Goal: Information Seeking & Learning: Learn about a topic

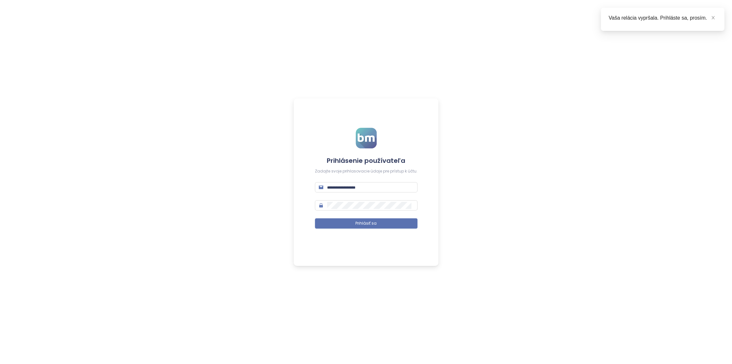
scroll to position [204, 0]
type input "**********"
click at [369, 221] on span "Prihlásiť sa" at bounding box center [365, 223] width 21 height 6
click at [711, 17] on icon "close" at bounding box center [712, 17] width 4 height 4
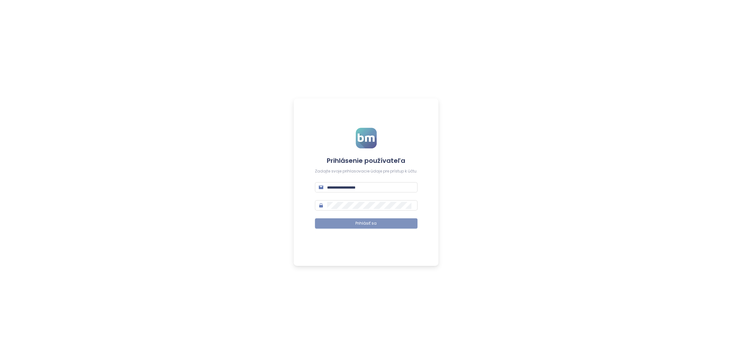
type input "**********"
click at [377, 226] on button "Prihlásiť sa" at bounding box center [366, 223] width 103 height 10
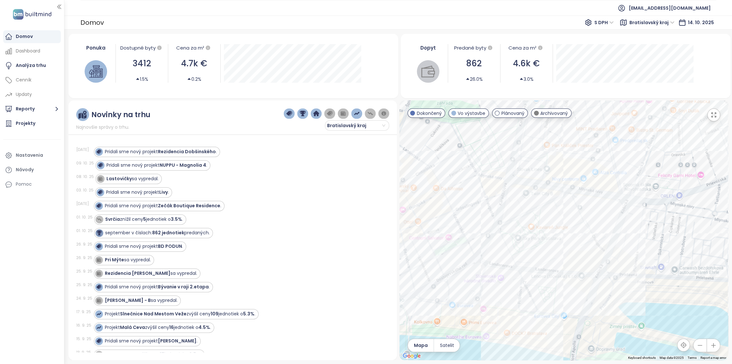
drag, startPoint x: 473, startPoint y: 182, endPoint x: 496, endPoint y: 217, distance: 41.5
click at [496, 217] on div at bounding box center [563, 229] width 328 height 259
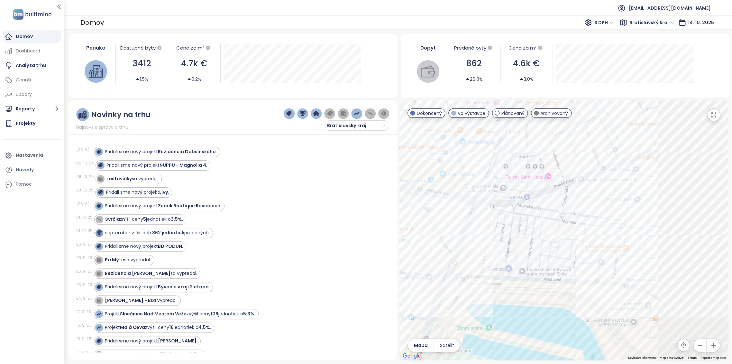
drag, startPoint x: 655, startPoint y: 236, endPoint x: 495, endPoint y: 235, distance: 160.1
click at [495, 235] on div at bounding box center [563, 229] width 328 height 259
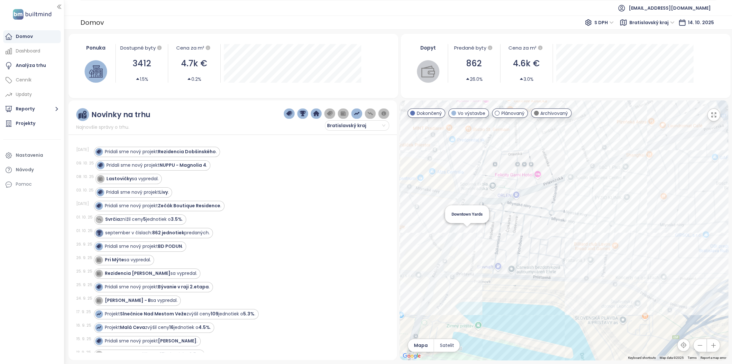
click at [465, 229] on div "Downtown Yards" at bounding box center [563, 229] width 328 height 259
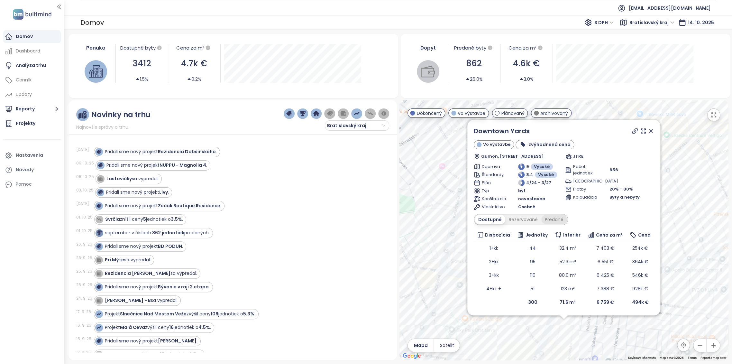
click at [555, 217] on div "Predané" at bounding box center [554, 219] width 26 height 9
click at [555, 221] on div "Predané" at bounding box center [552, 219] width 27 height 9
click at [529, 219] on div "Rezervované" at bounding box center [521, 219] width 36 height 9
click at [493, 221] on div "Dostupné" at bounding box center [488, 219] width 29 height 9
click at [550, 218] on div "Predané" at bounding box center [554, 219] width 26 height 9
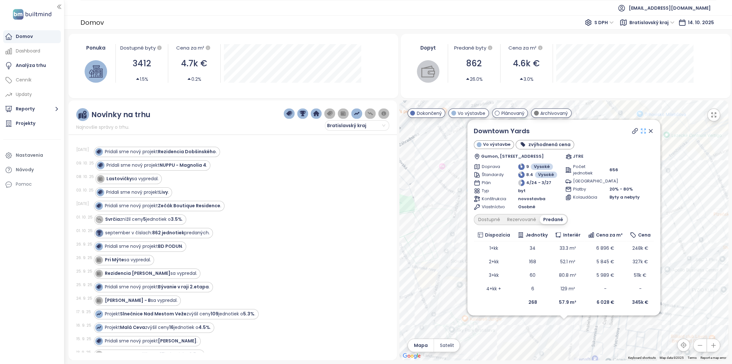
click at [640, 130] on icon at bounding box center [643, 131] width 6 height 6
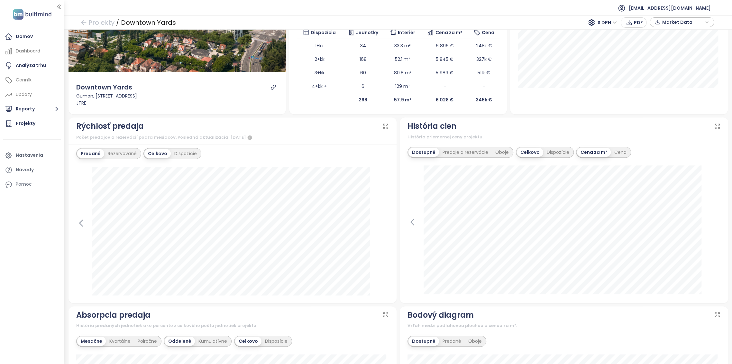
scroll to position [121, 0]
click at [122, 152] on div "Rezervované" at bounding box center [122, 154] width 36 height 9
click at [95, 154] on div "Predané" at bounding box center [90, 154] width 26 height 9
click at [183, 152] on div "Dispozície" at bounding box center [186, 154] width 30 height 9
click at [75, 220] on div "Predané Rezervované Celkovo Dispozície [DATE] 1+kk: 3 2+kk: 1" at bounding box center [232, 224] width 328 height 159
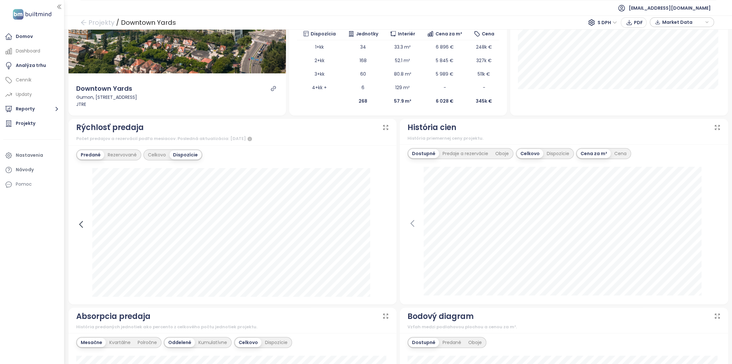
click at [78, 222] on icon at bounding box center [81, 224] width 10 height 10
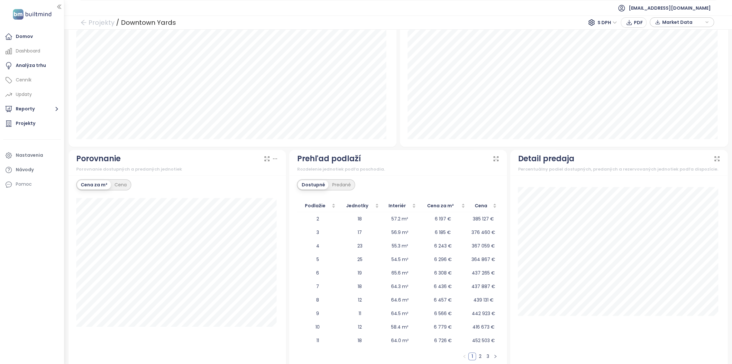
scroll to position [478, 0]
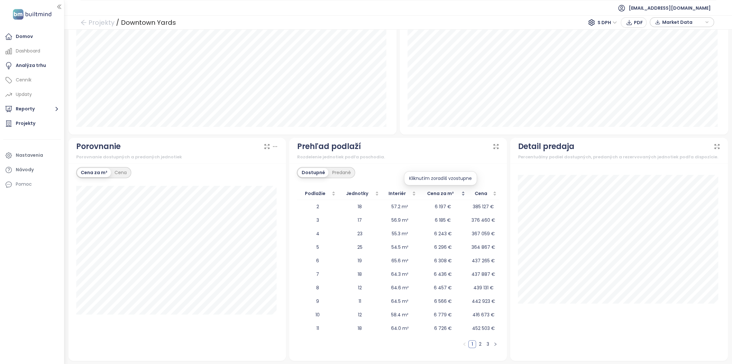
click at [460, 191] on div "Cena za m²" at bounding box center [443, 193] width 44 height 7
click at [458, 193] on div "Cena za m²" at bounding box center [440, 193] width 43 height 7
click at [458, 191] on div "Cena za m²" at bounding box center [443, 193] width 44 height 7
click at [478, 340] on link "2" at bounding box center [479, 343] width 7 height 7
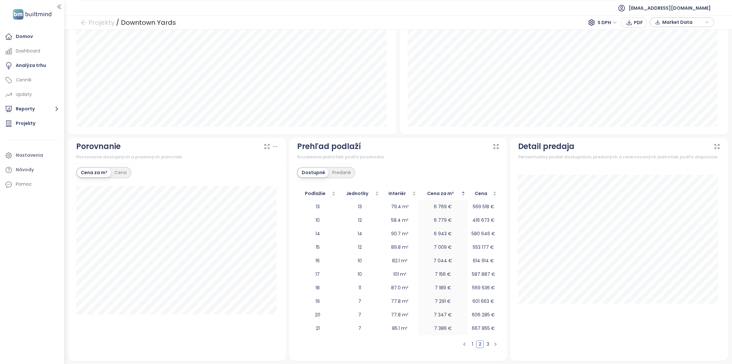
click at [484, 343] on link "3" at bounding box center [487, 343] width 7 height 7
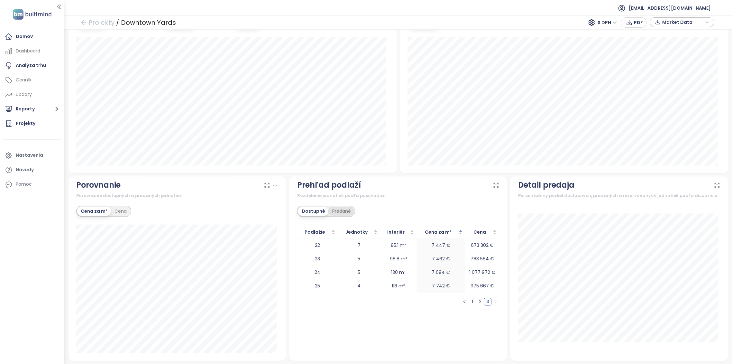
click at [336, 208] on div "Predané" at bounding box center [341, 210] width 26 height 9
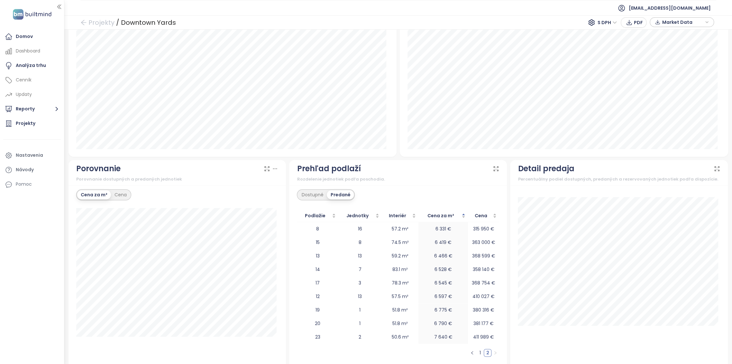
scroll to position [465, 0]
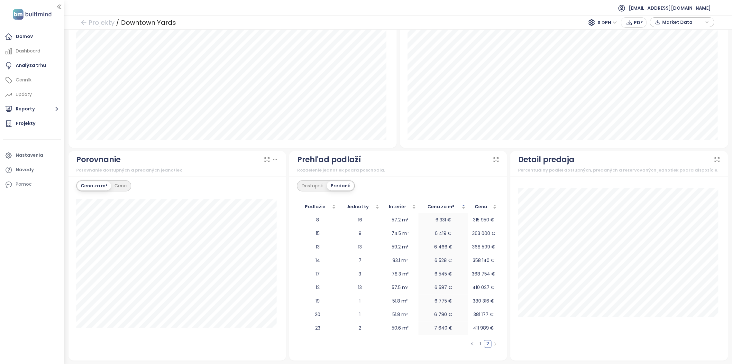
click at [476, 341] on link "1" at bounding box center [479, 343] width 7 height 7
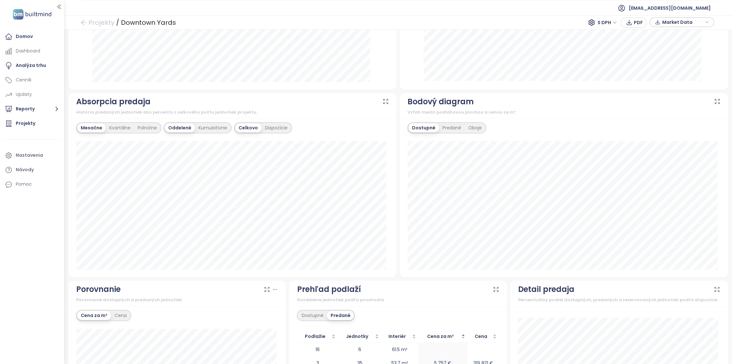
scroll to position [478, 0]
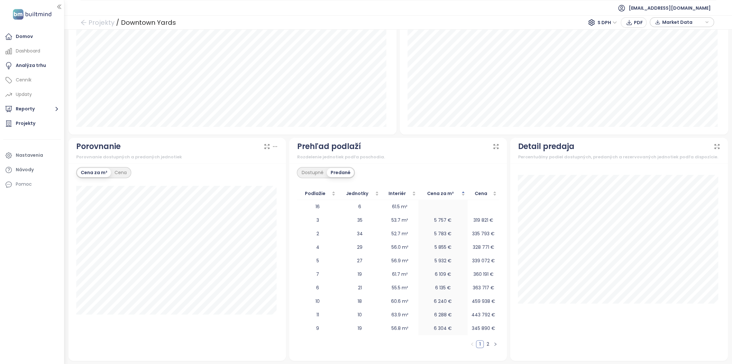
click at [484, 341] on link "2" at bounding box center [487, 343] width 7 height 7
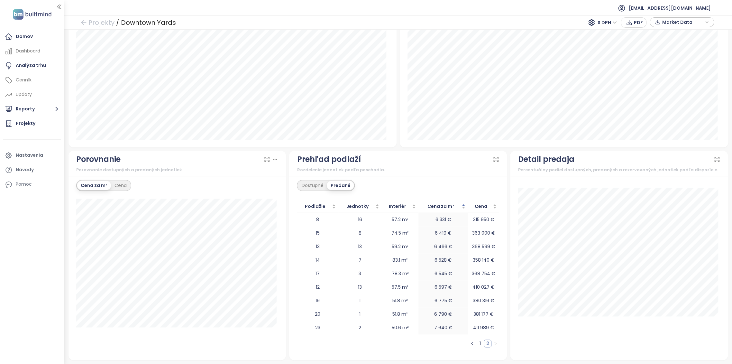
scroll to position [465, 0]
click at [471, 343] on button "button" at bounding box center [472, 343] width 8 height 8
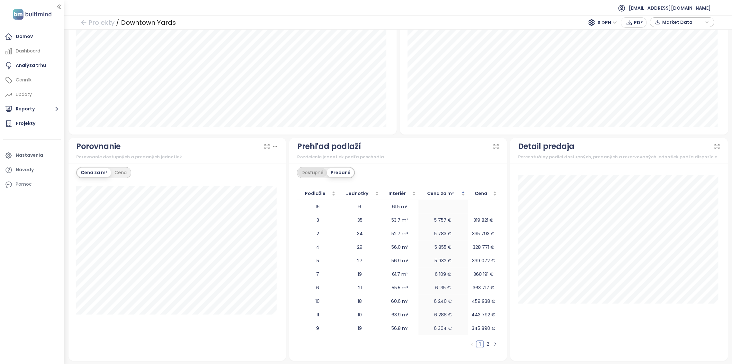
click at [315, 173] on div "Dostupné" at bounding box center [312, 172] width 29 height 9
click at [478, 340] on link "2" at bounding box center [479, 343] width 7 height 7
click at [484, 344] on link "3" at bounding box center [487, 343] width 7 height 7
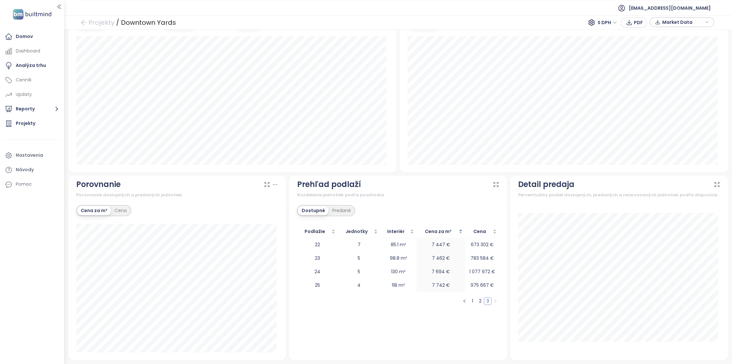
scroll to position [440, 0]
click at [494, 183] on icon at bounding box center [496, 185] width 4 height 4
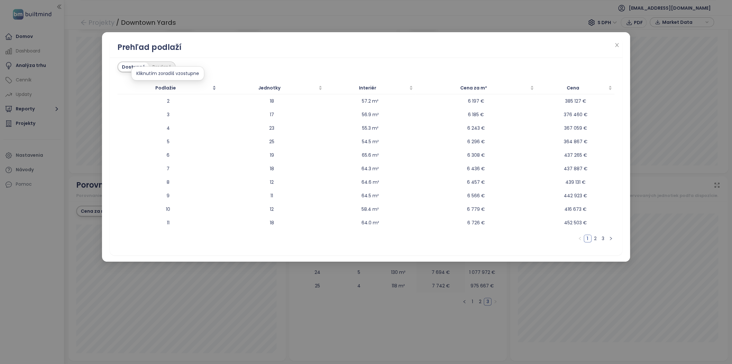
click at [215, 88] on div "Podlažie" at bounding box center [168, 87] width 96 height 7
click at [320, 89] on div "Jednotky" at bounding box center [271, 87] width 101 height 7
type textarea "**"
click at [319, 88] on div "Jednotky" at bounding box center [270, 87] width 100 height 7
click at [320, 88] on div "Jednotky" at bounding box center [271, 87] width 101 height 7
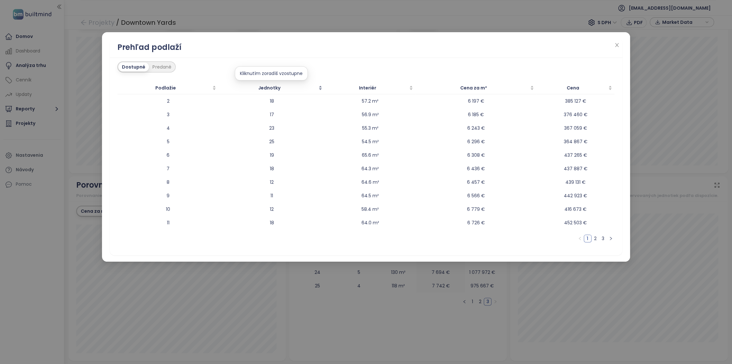
click at [320, 88] on div "Jednotky" at bounding box center [271, 87] width 101 height 7
click at [318, 86] on div "Jednotky" at bounding box center [270, 87] width 100 height 7
click at [605, 235] on li "3" at bounding box center [603, 238] width 8 height 8
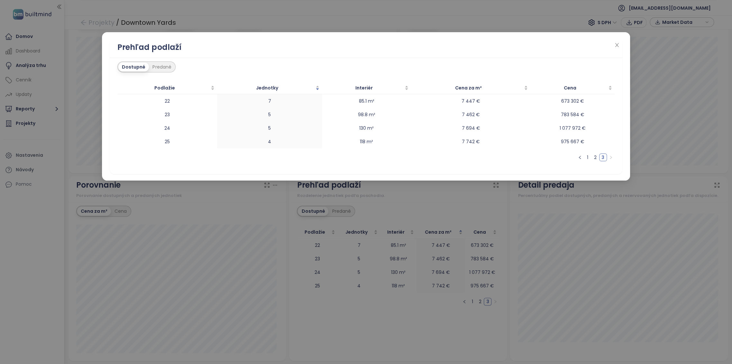
click at [594, 157] on link "2" at bounding box center [594, 157] width 7 height 7
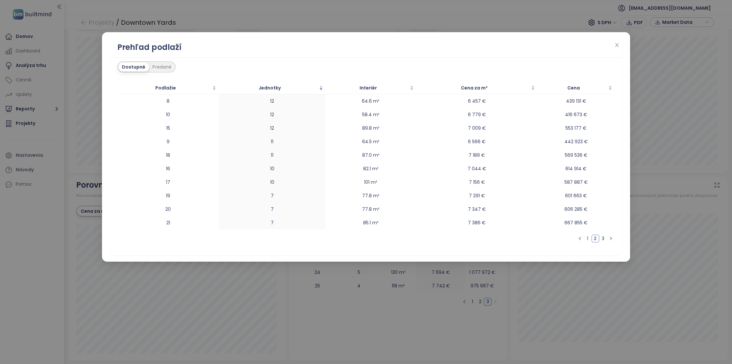
click at [601, 236] on link "3" at bounding box center [602, 238] width 7 height 7
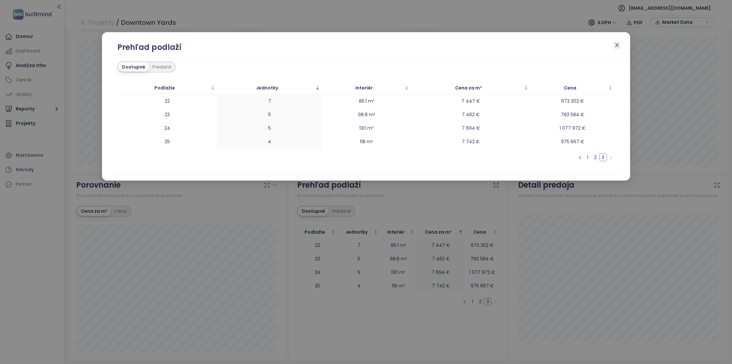
click at [617, 42] on span "Close" at bounding box center [616, 45] width 7 height 7
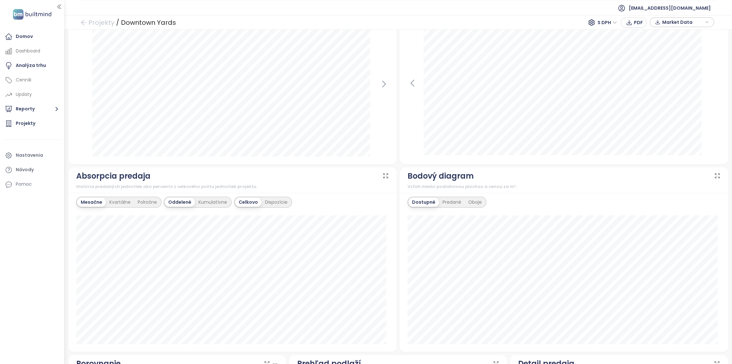
scroll to position [333, 0]
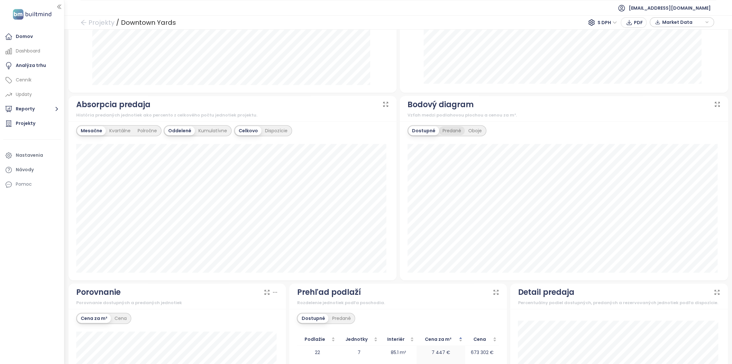
click at [450, 127] on div "Predané" at bounding box center [452, 130] width 26 height 9
click at [477, 132] on div "Oboje" at bounding box center [474, 130] width 21 height 9
click at [443, 128] on div "Predané" at bounding box center [450, 130] width 26 height 9
click at [422, 128] on div "Dostupné" at bounding box center [422, 130] width 29 height 9
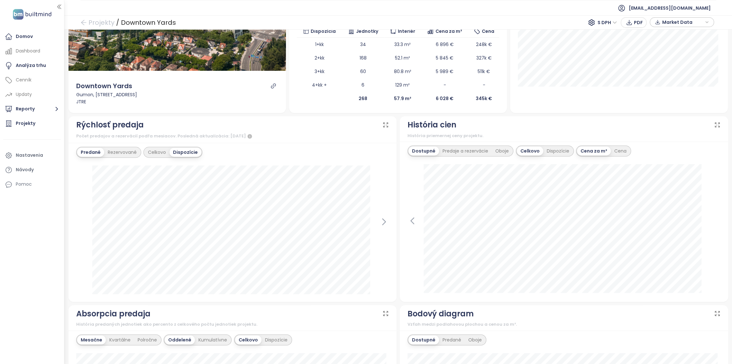
scroll to position [118, 0]
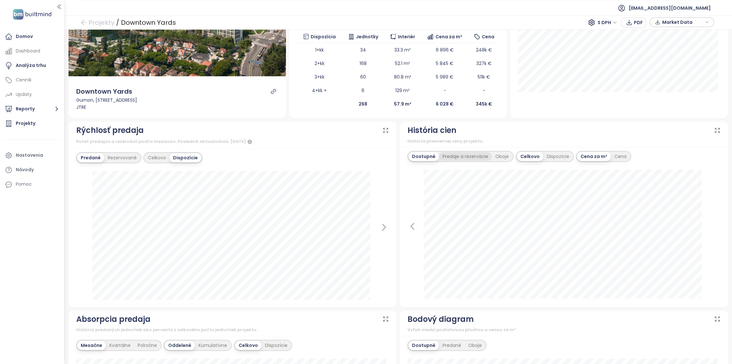
click at [457, 157] on div "Predaje a rezervácie" at bounding box center [465, 156] width 53 height 9
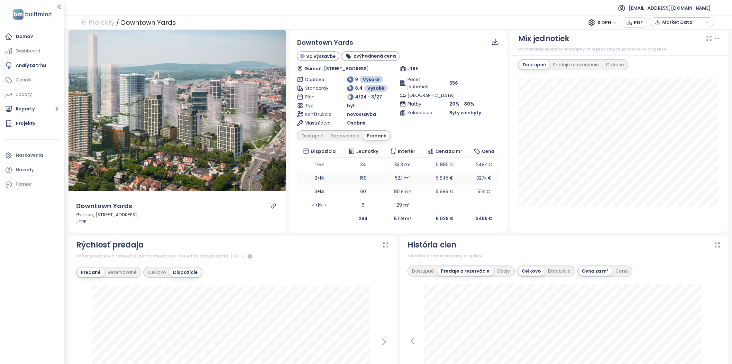
scroll to position [0, 0]
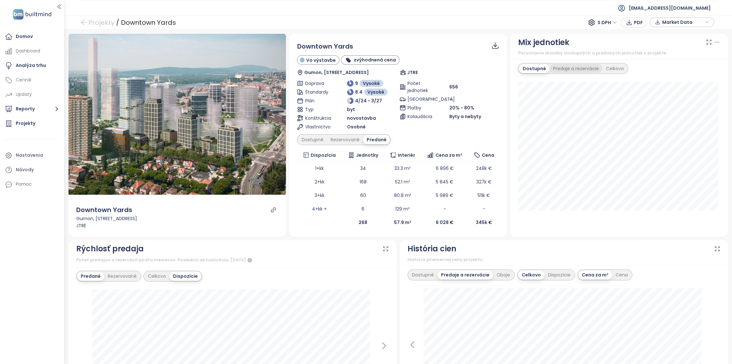
click at [565, 66] on div "Predaje a rezervácie" at bounding box center [575, 68] width 53 height 9
click at [339, 142] on div "Rezervované" at bounding box center [345, 139] width 36 height 9
click at [373, 140] on div "Predané" at bounding box center [377, 139] width 26 height 9
click at [486, 170] on span "248k €" at bounding box center [484, 168] width 16 height 6
click at [311, 139] on div "Dostupné" at bounding box center [312, 139] width 29 height 9
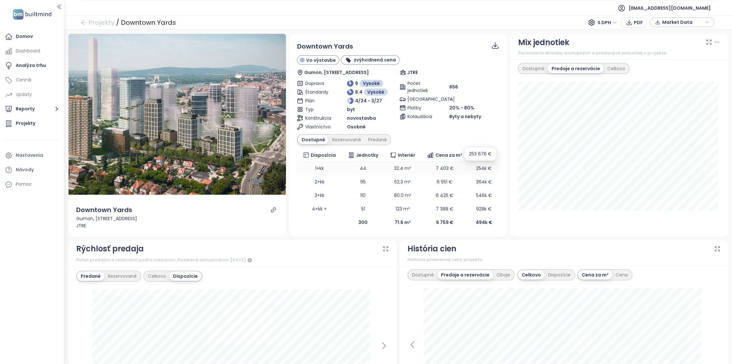
click at [477, 168] on span "254k €" at bounding box center [484, 168] width 16 height 6
click at [481, 152] on span "Cena" at bounding box center [487, 154] width 13 height 7
click at [481, 154] on span "Cena" at bounding box center [487, 154] width 13 height 7
